Goal: Browse casually

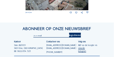
scroll to position [211, 0]
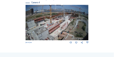
click at [72, 21] on img at bounding box center [57, 23] width 63 height 36
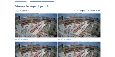
scroll to position [36, 0]
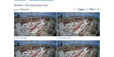
click at [31, 15] on img at bounding box center [35, 24] width 42 height 24
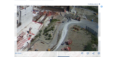
drag, startPoint x: 88, startPoint y: 30, endPoint x: 78, endPoint y: 36, distance: 11.7
click at [78, 36] on img at bounding box center [57, 29] width 81 height 46
click at [101, 28] on div "Scroll om door de tijd te reizen | Druk op de 'Alt'-knop + scroll om te Zoomen …" at bounding box center [57, 28] width 115 height 57
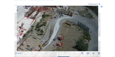
drag, startPoint x: 85, startPoint y: 30, endPoint x: 70, endPoint y: 25, distance: 15.4
click at [70, 25] on img at bounding box center [57, 29] width 81 height 46
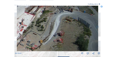
click at [65, 29] on img at bounding box center [57, 29] width 81 height 46
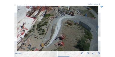
drag, startPoint x: 67, startPoint y: 15, endPoint x: 67, endPoint y: 19, distance: 3.7
click at [67, 19] on img at bounding box center [57, 29] width 81 height 46
